Goal: Information Seeking & Learning: Find specific fact

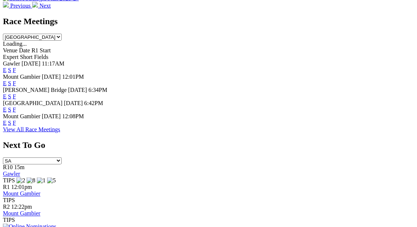
scroll to position [327, 0]
click at [16, 119] on link "F" at bounding box center [14, 122] width 3 height 6
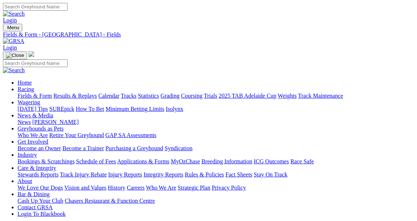
click at [290, 93] on div "Fields & Form Results & Replays Calendar Tracks Statistics Grading Coursing Tri…" at bounding box center [216, 96] width 397 height 7
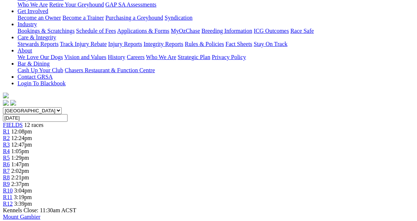
scroll to position [130, 0]
